Goal: Check status: Check status

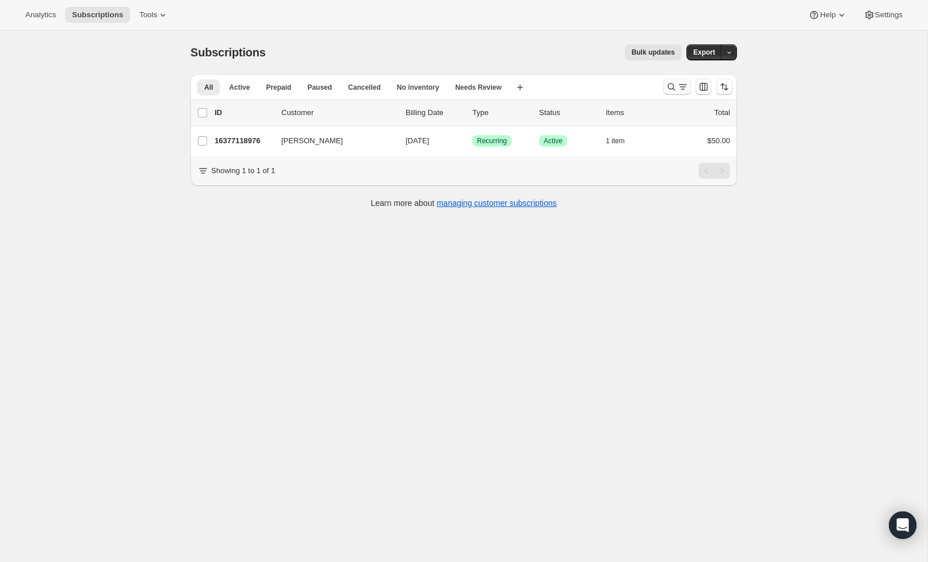
click at [674, 87] on icon "Search and filter results" at bounding box center [672, 87] width 12 height 12
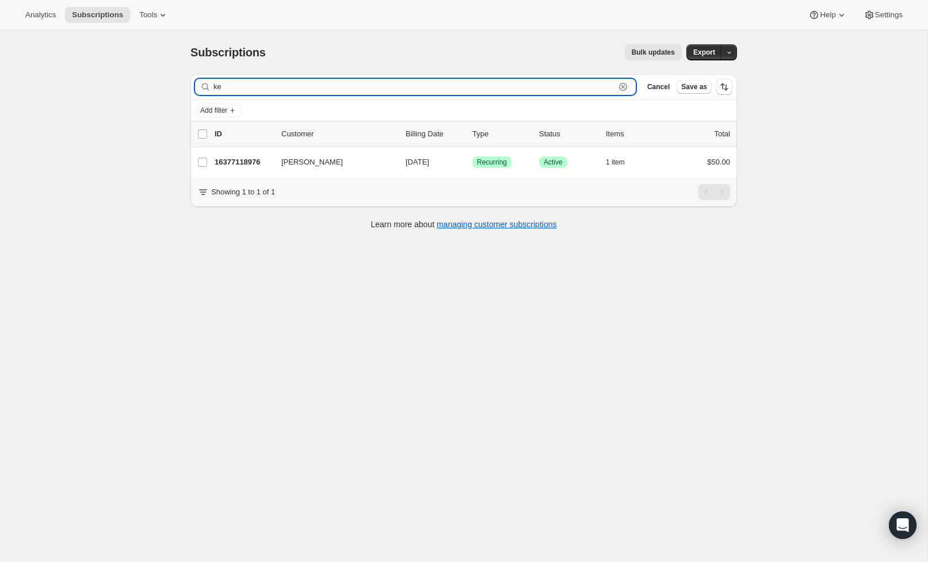
type input "k"
type input "[PERSON_NAME]"
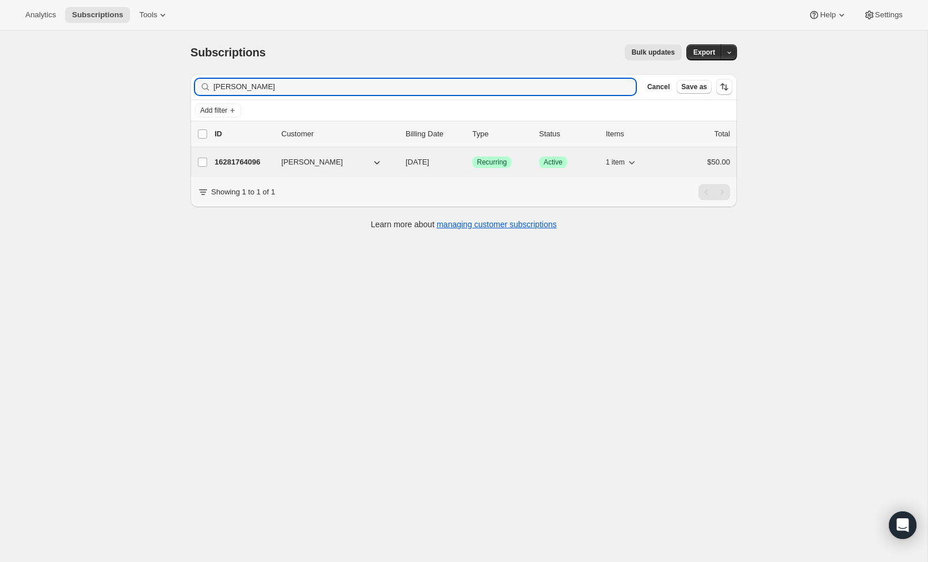
drag, startPoint x: 608, startPoint y: 94, endPoint x: 232, endPoint y: 164, distance: 382.1
click at [232, 164] on p "16281764096" at bounding box center [244, 162] width 58 height 12
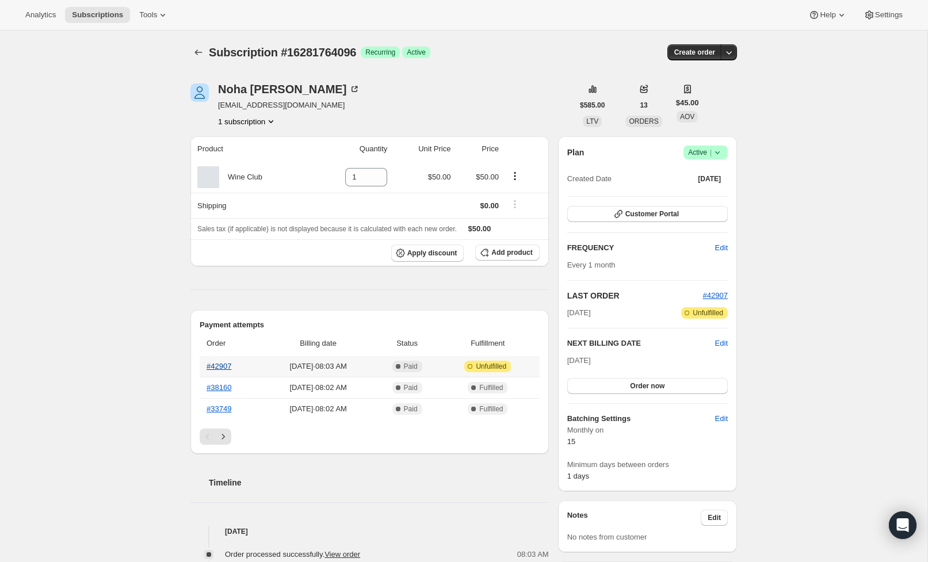
click at [228, 366] on link "#42907" at bounding box center [219, 366] width 25 height 9
click at [235, 391] on th "#38160" at bounding box center [231, 387] width 62 height 21
click at [228, 389] on link "#38160" at bounding box center [219, 387] width 25 height 9
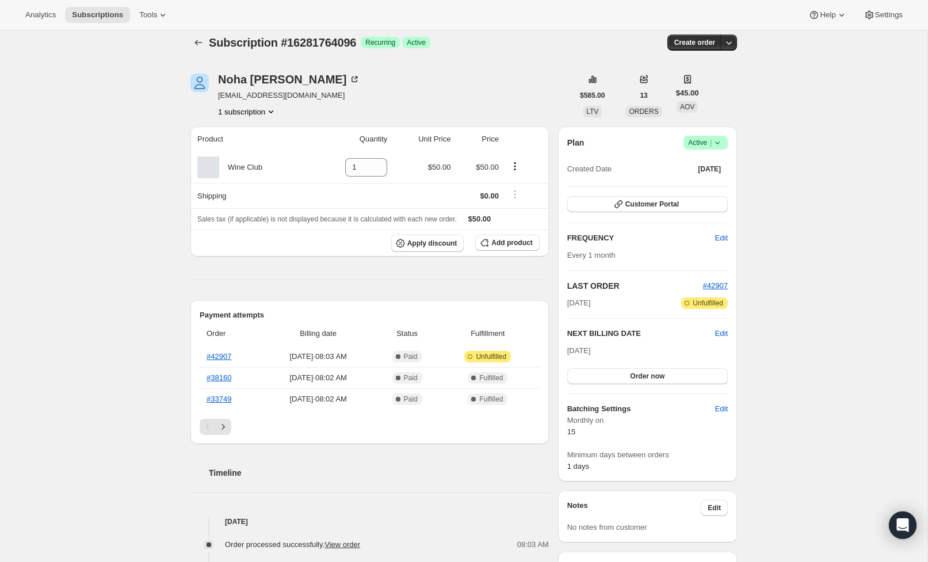
scroll to position [14, 0]
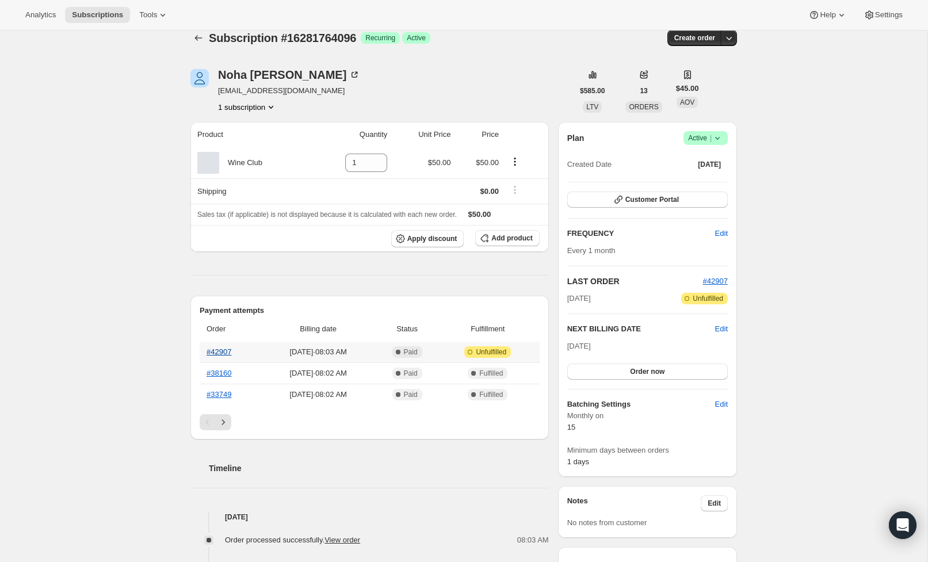
click at [223, 352] on link "#42907" at bounding box center [219, 351] width 25 height 9
click at [194, 41] on icon "Subscriptions" at bounding box center [199, 38] width 12 height 12
